Goal: Information Seeking & Learning: Learn about a topic

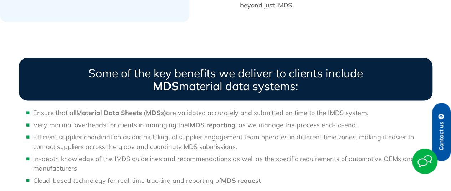
scroll to position [347, 0]
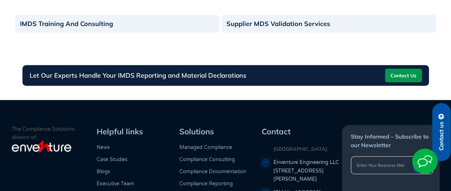
scroll to position [523, 0]
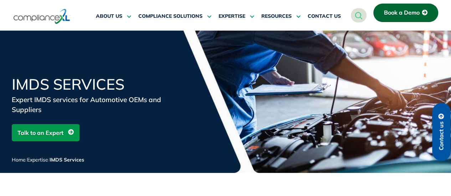
scroll to position [962, 0]
